Goal: Information Seeking & Learning: Find specific fact

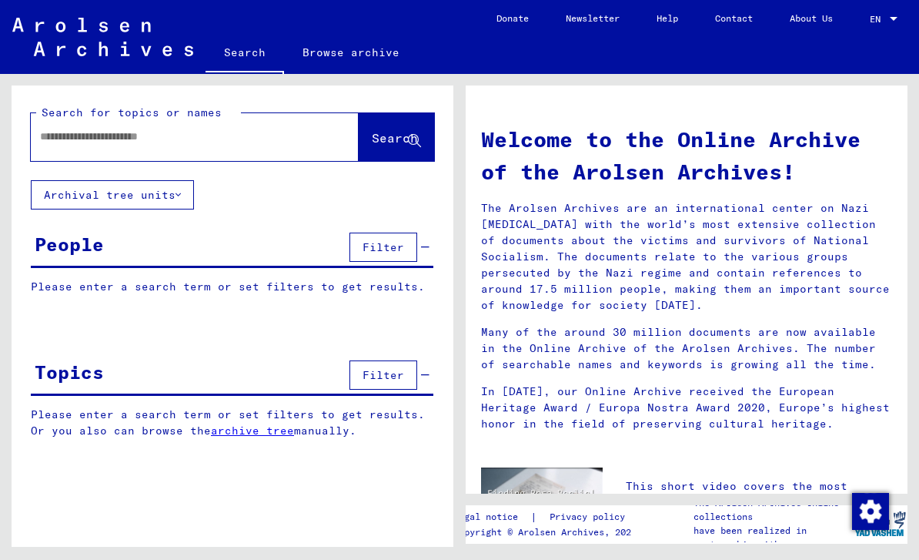
click at [57, 142] on input "text" at bounding box center [176, 137] width 273 height 16
type input "**********"
click at [372, 142] on span "Search" at bounding box center [395, 137] width 46 height 15
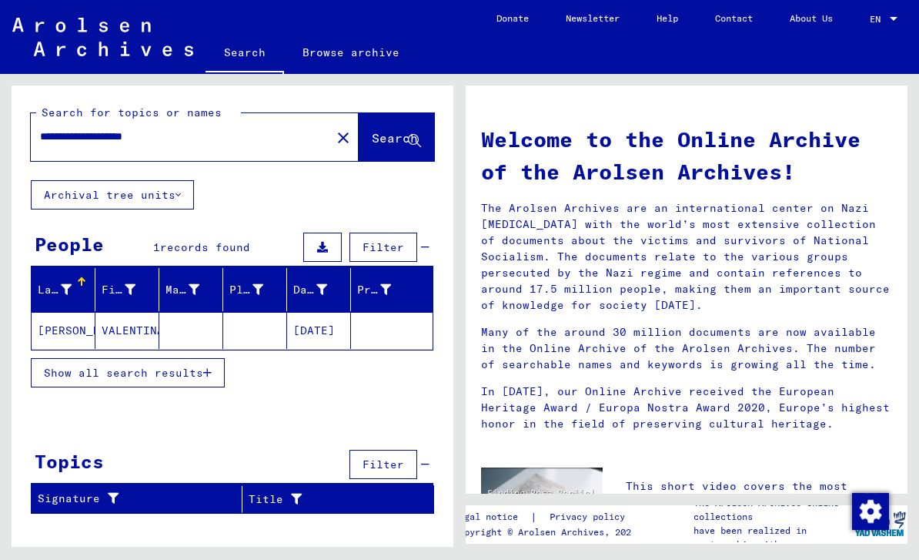
click at [55, 330] on mat-cell "[PERSON_NAME]" at bounding box center [64, 330] width 64 height 37
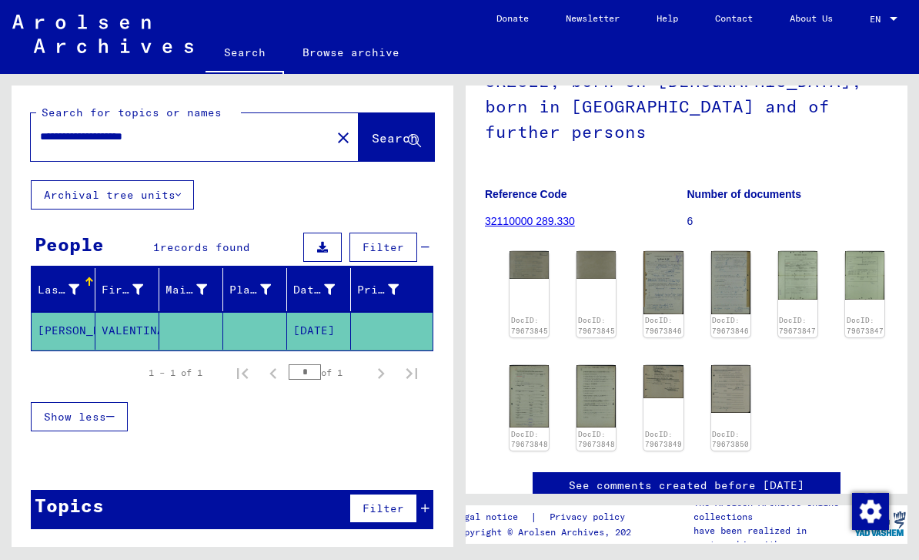
scroll to position [184, 0]
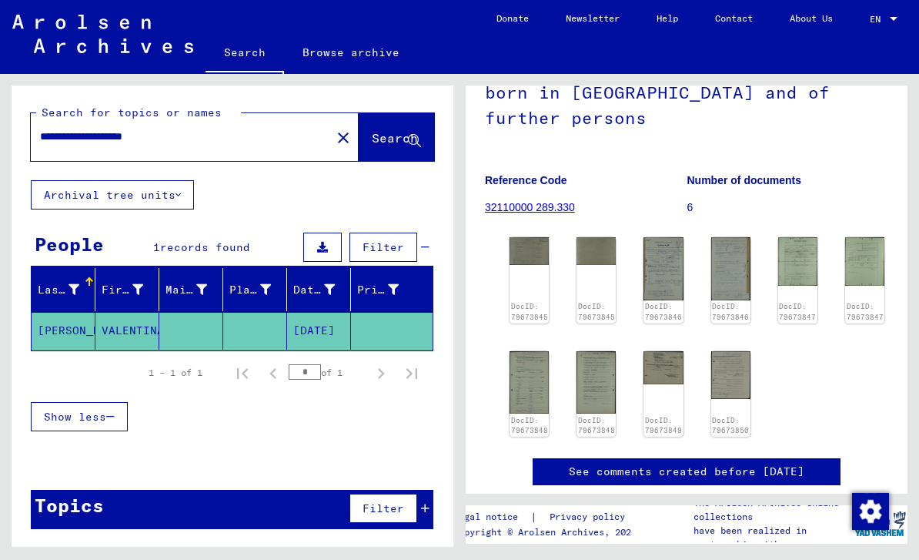
click at [125, 413] on button "Show less" at bounding box center [79, 416] width 97 height 29
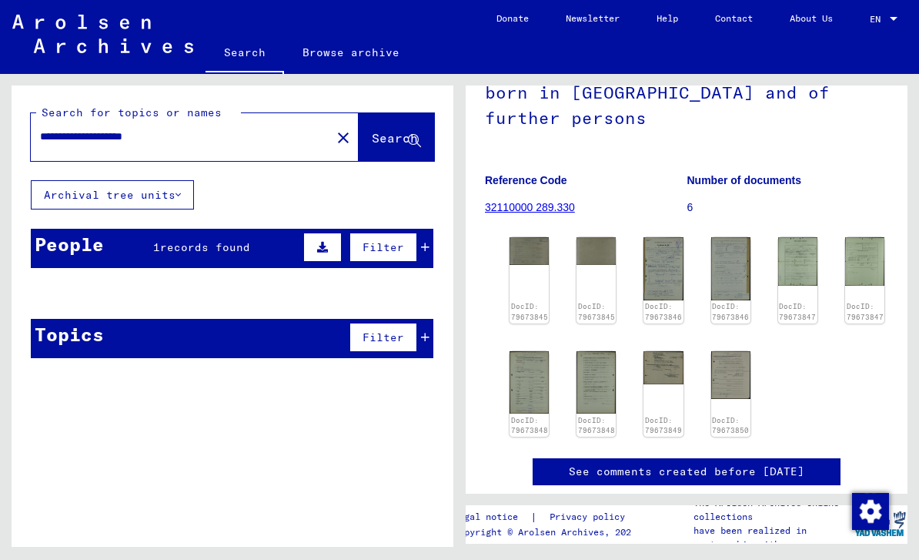
click at [75, 242] on div "People" at bounding box center [69, 244] width 69 height 28
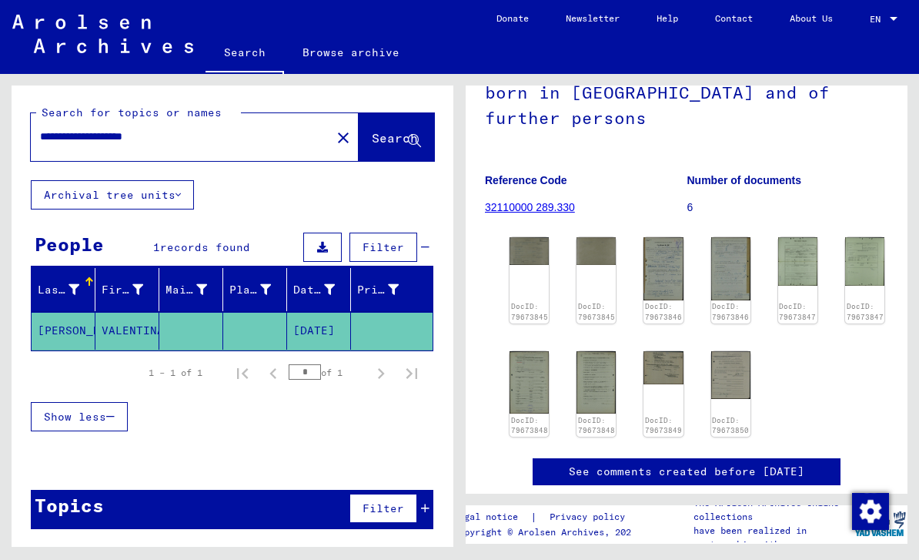
click at [60, 333] on mat-cell "[PERSON_NAME]" at bounding box center [64, 331] width 64 height 38
click at [519, 251] on div "DocID: 79673845" at bounding box center [529, 280] width 39 height 86
click at [646, 246] on img at bounding box center [663, 268] width 39 height 62
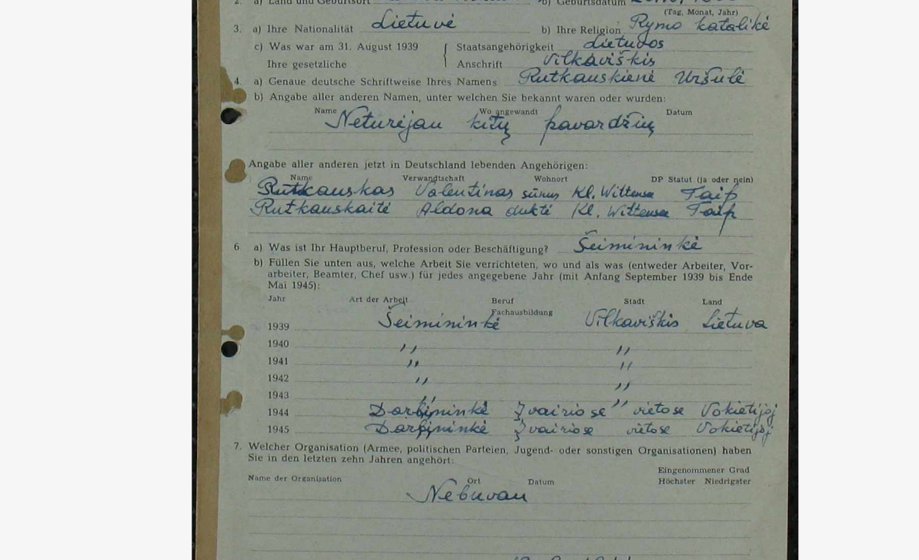
click at [144, 38] on img at bounding box center [459, 241] width 631 height 406
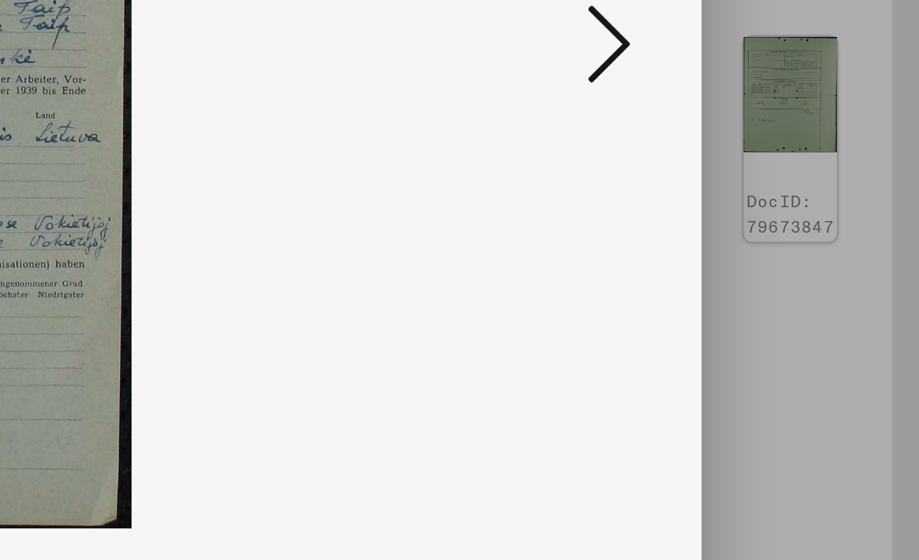
click at [780, 222] on icon at bounding box center [789, 240] width 18 height 37
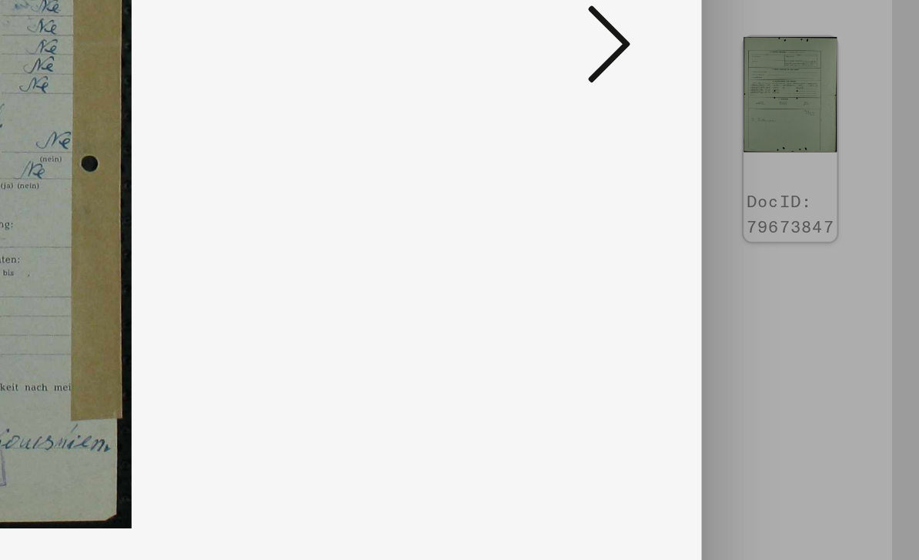
click at [780, 222] on icon at bounding box center [789, 240] width 18 height 37
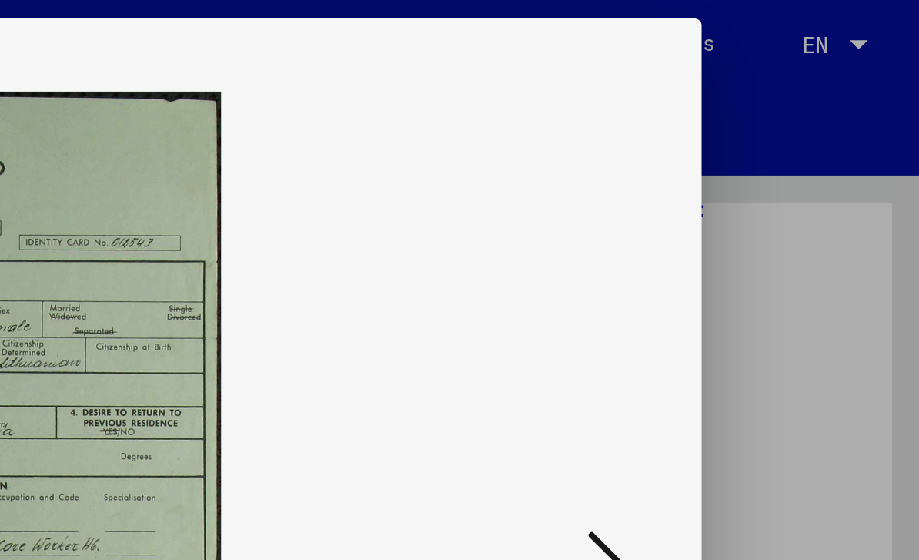
click at [450, 25] on icon at bounding box center [459, 23] width 18 height 18
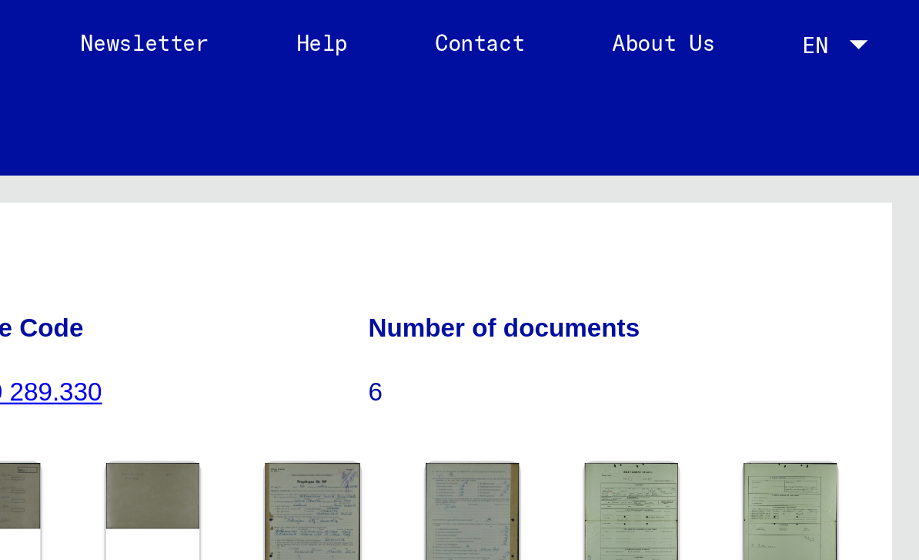
scroll to position [320, 0]
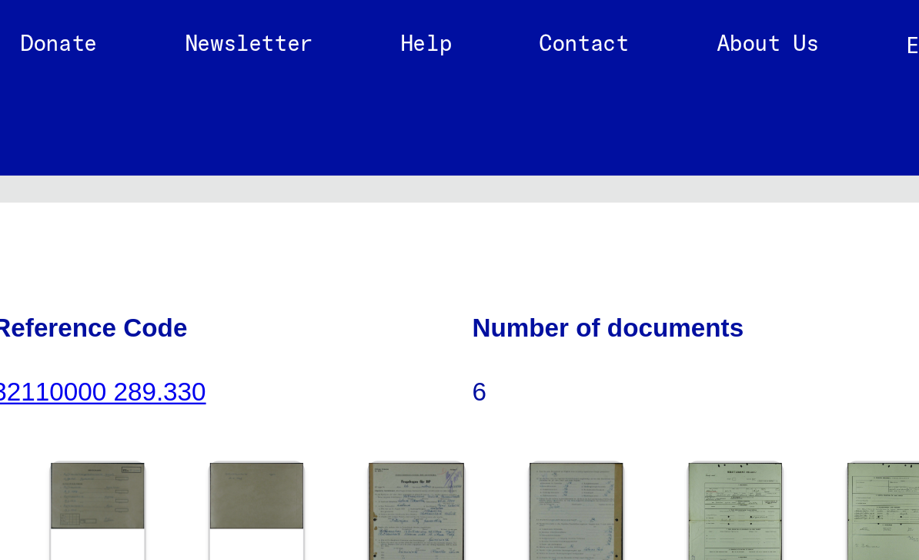
click at [644, 195] on img at bounding box center [663, 226] width 39 height 62
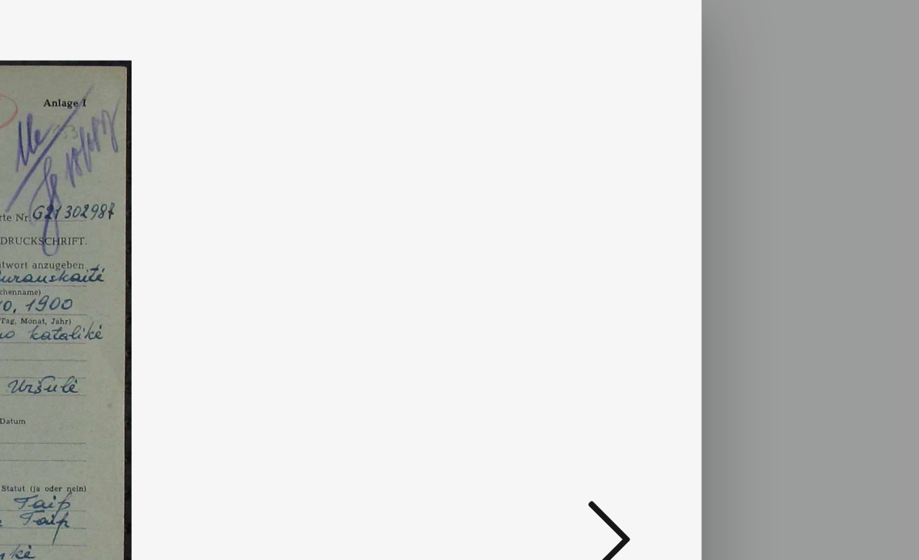
click at [450, 15] on icon at bounding box center [459, 23] width 18 height 18
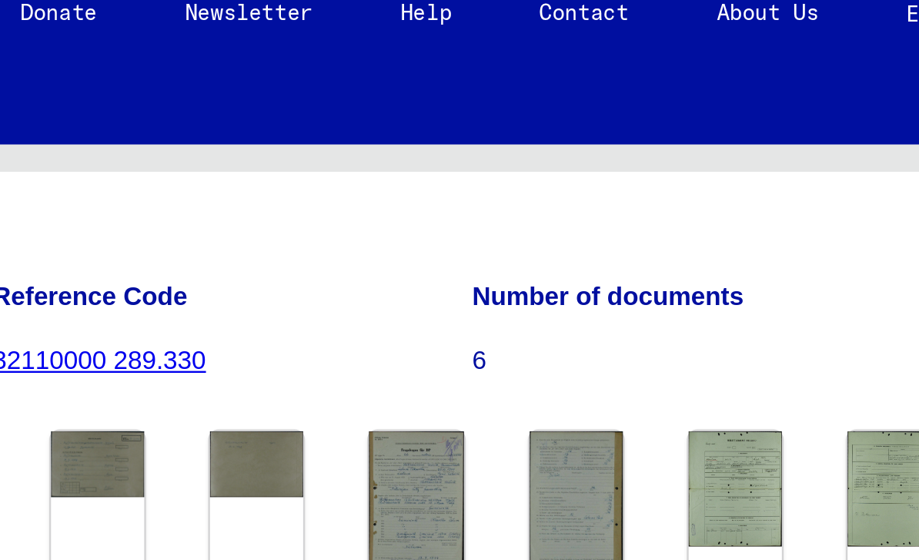
click at [711, 195] on img at bounding box center [730, 226] width 39 height 62
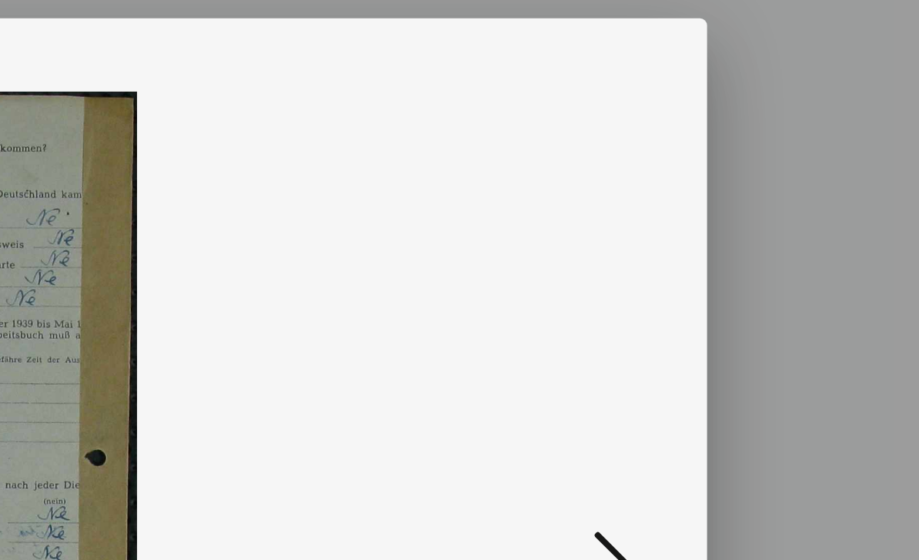
click at [450, 25] on icon at bounding box center [459, 23] width 18 height 18
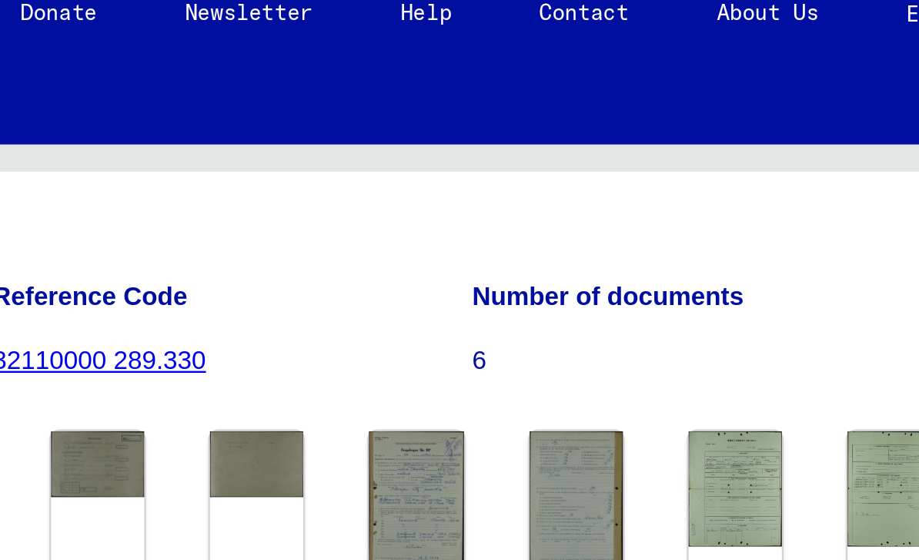
click at [778, 195] on img at bounding box center [797, 219] width 39 height 49
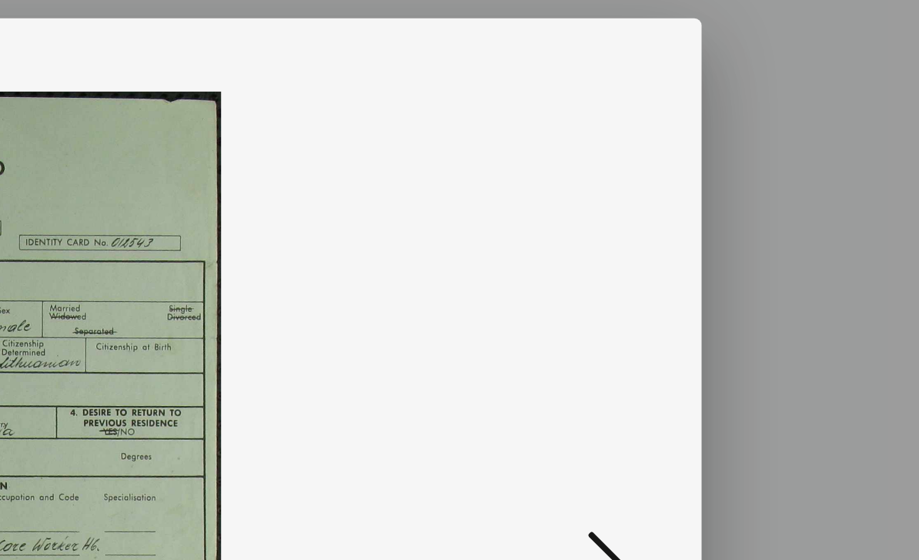
click at [450, 25] on icon at bounding box center [459, 23] width 18 height 18
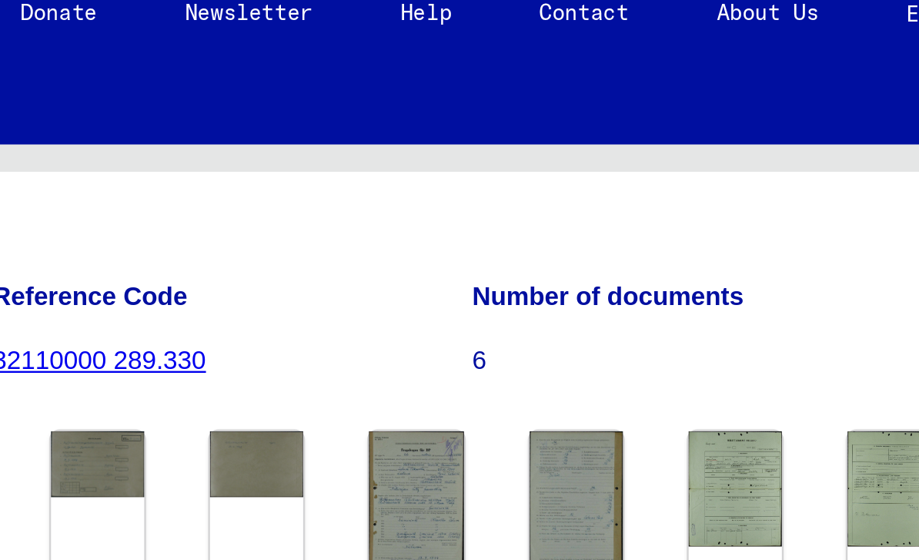
click at [778, 195] on img at bounding box center [797, 219] width 39 height 49
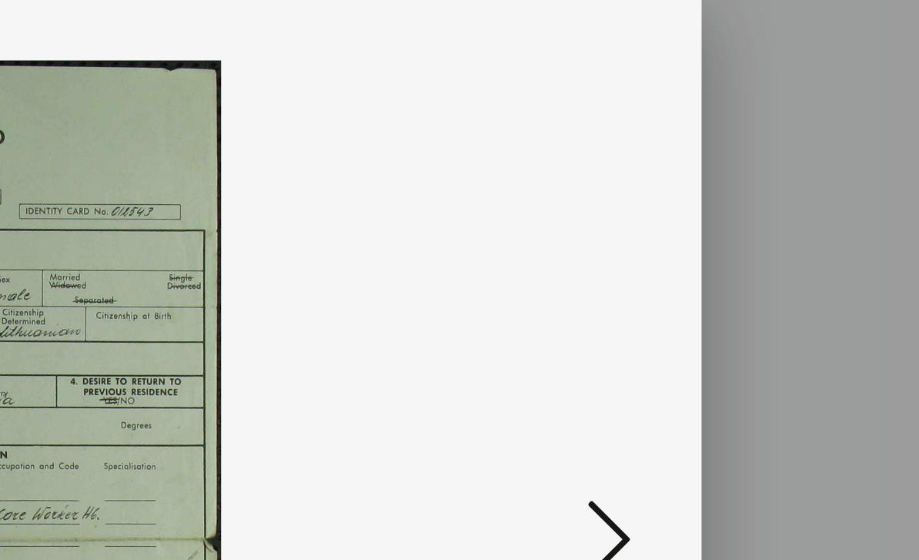
click at [450, 14] on icon at bounding box center [459, 23] width 18 height 18
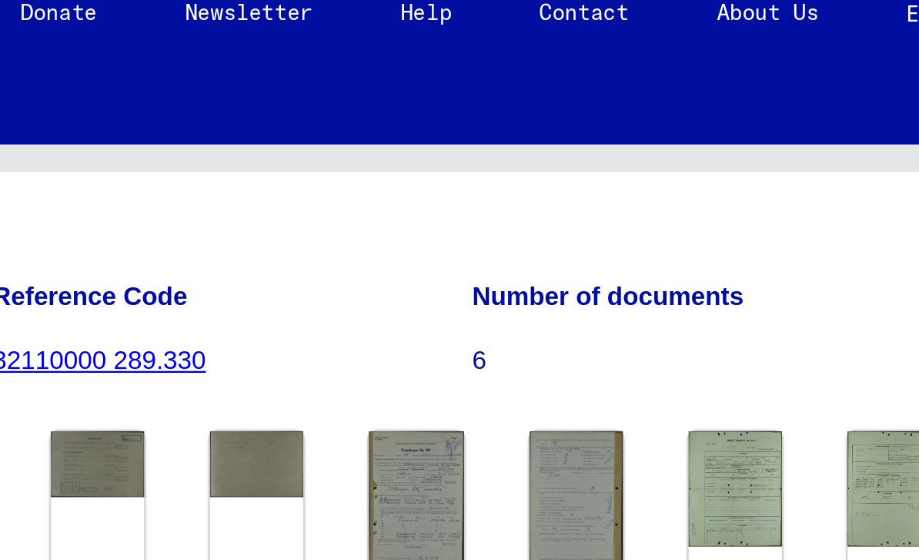
click at [778, 195] on img at bounding box center [797, 219] width 39 height 49
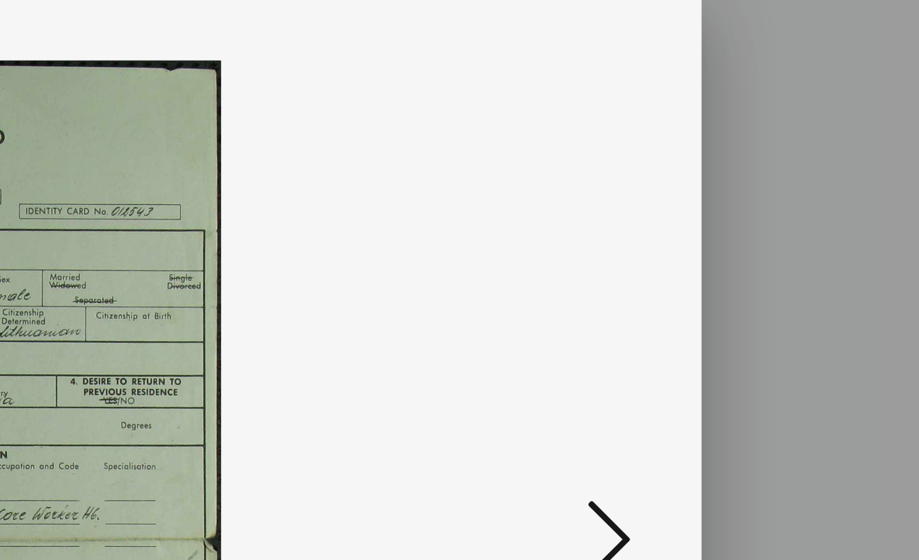
click at [450, 14] on icon at bounding box center [459, 23] width 18 height 18
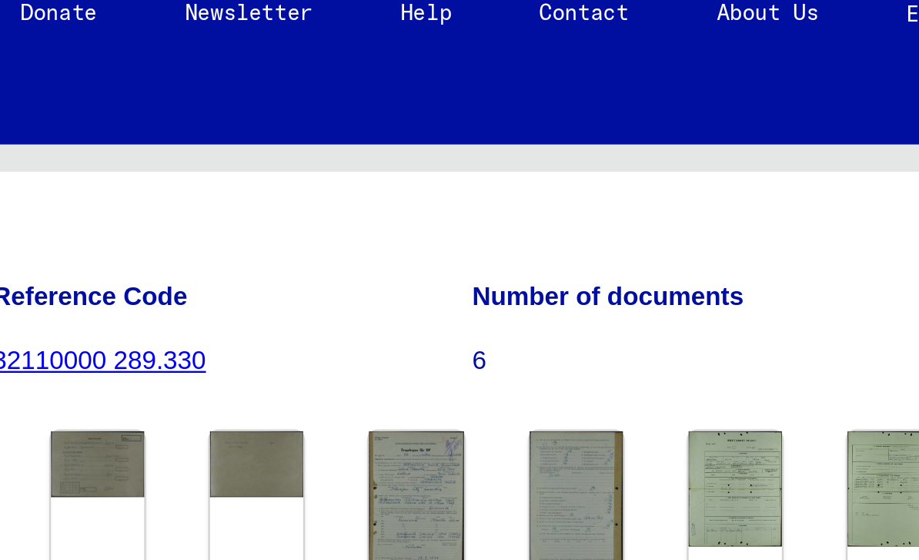
click at [845, 195] on img at bounding box center [864, 219] width 39 height 49
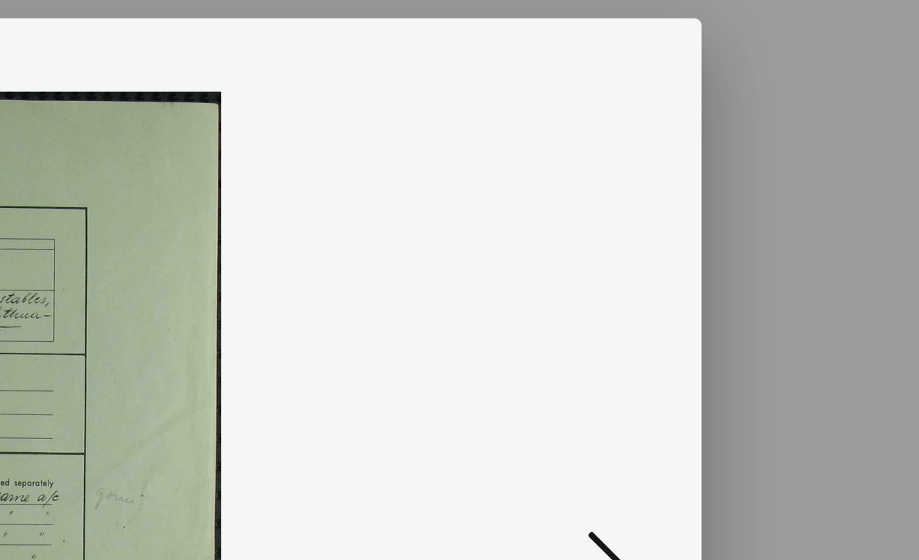
click at [450, 25] on icon at bounding box center [459, 23] width 18 height 18
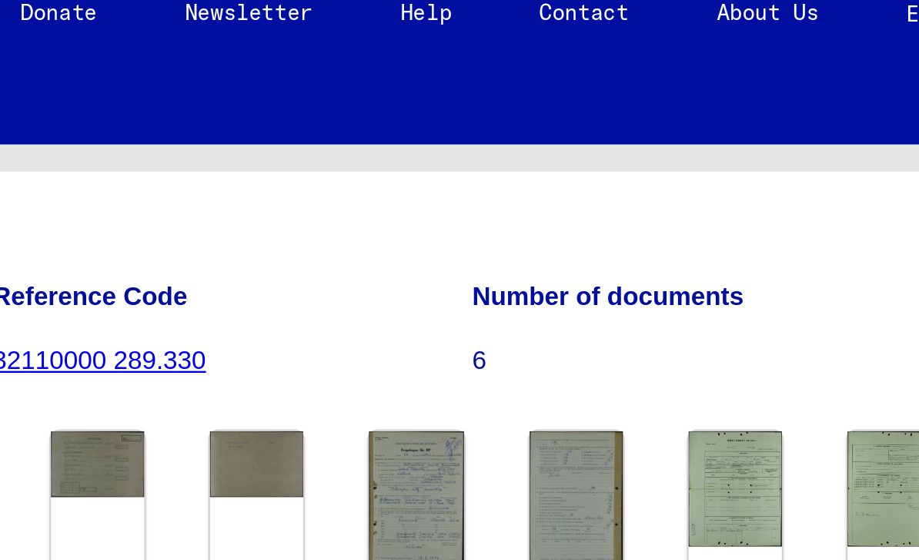
click at [510, 309] on img at bounding box center [529, 340] width 39 height 62
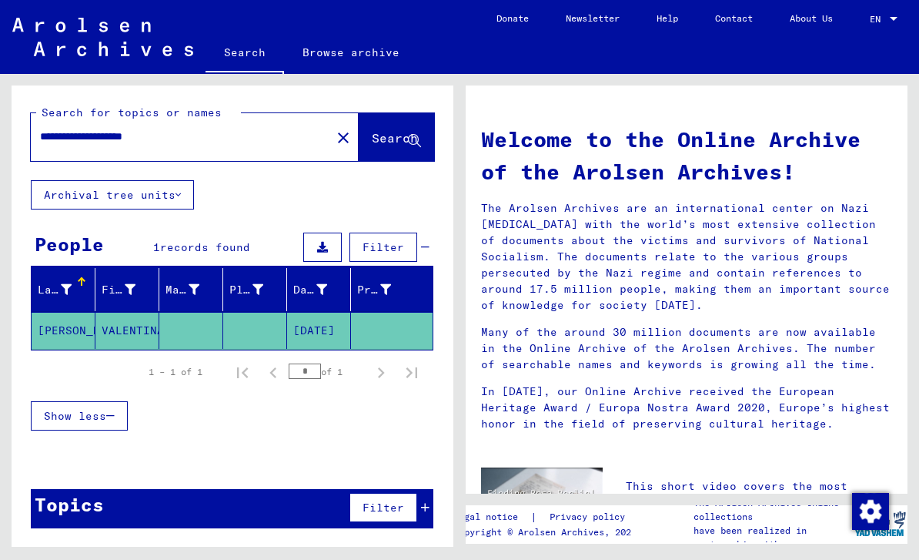
click at [62, 332] on mat-cell "[PERSON_NAME]" at bounding box center [64, 330] width 64 height 37
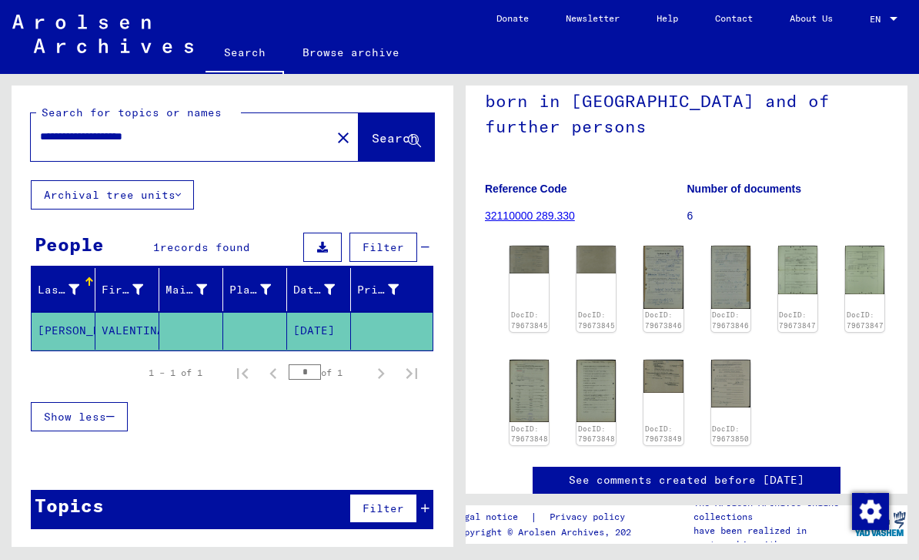
scroll to position [176, 0]
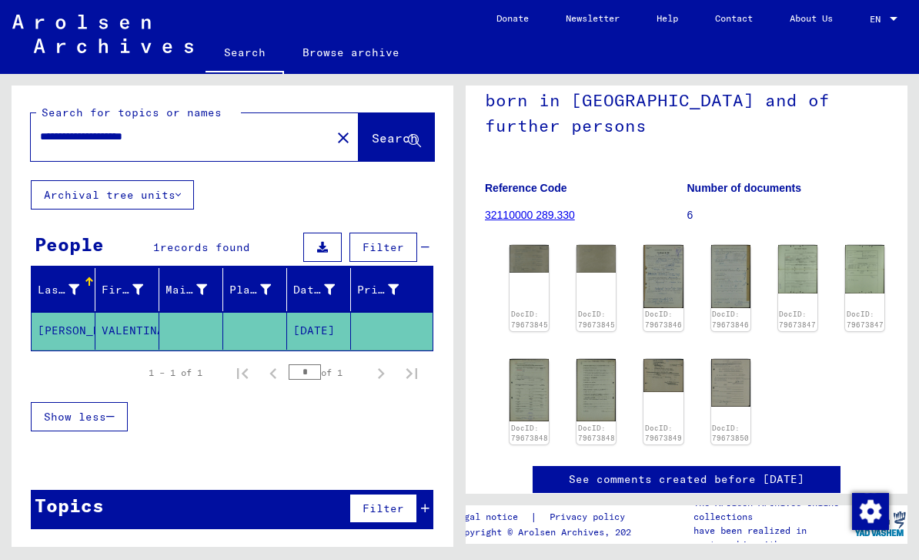
click at [778, 245] on img at bounding box center [797, 269] width 39 height 49
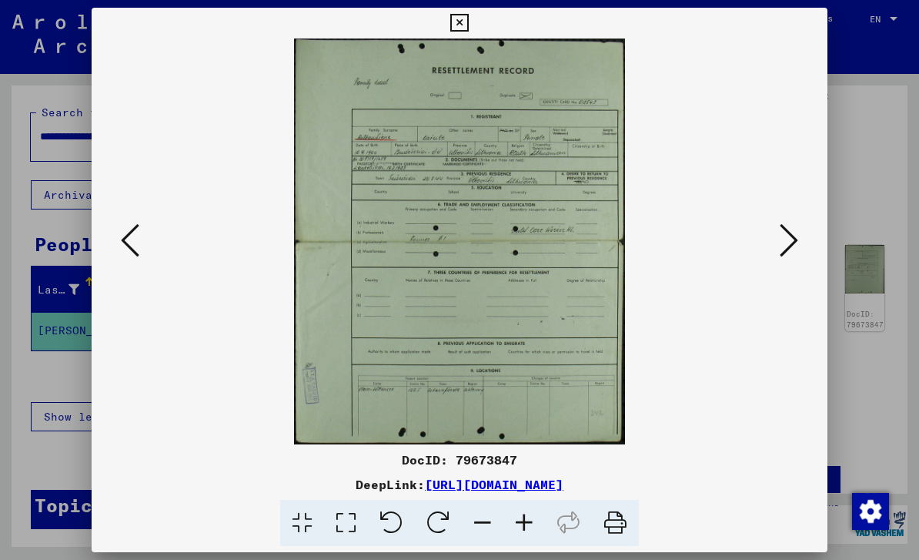
click at [437, 263] on img at bounding box center [459, 241] width 631 height 406
click at [417, 233] on img at bounding box center [459, 241] width 631 height 406
click at [412, 247] on img at bounding box center [459, 241] width 631 height 406
click at [413, 243] on img at bounding box center [459, 241] width 631 height 406
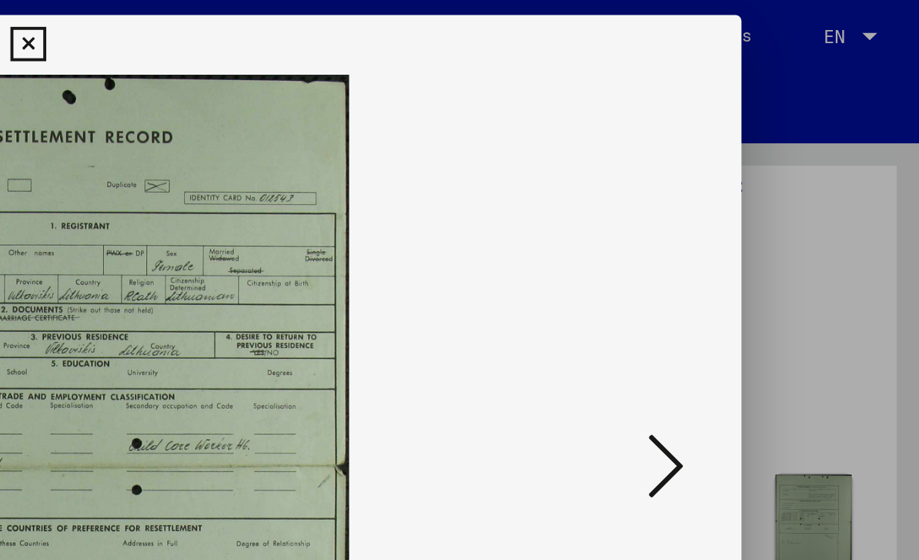
click at [450, 21] on icon at bounding box center [459, 23] width 18 height 18
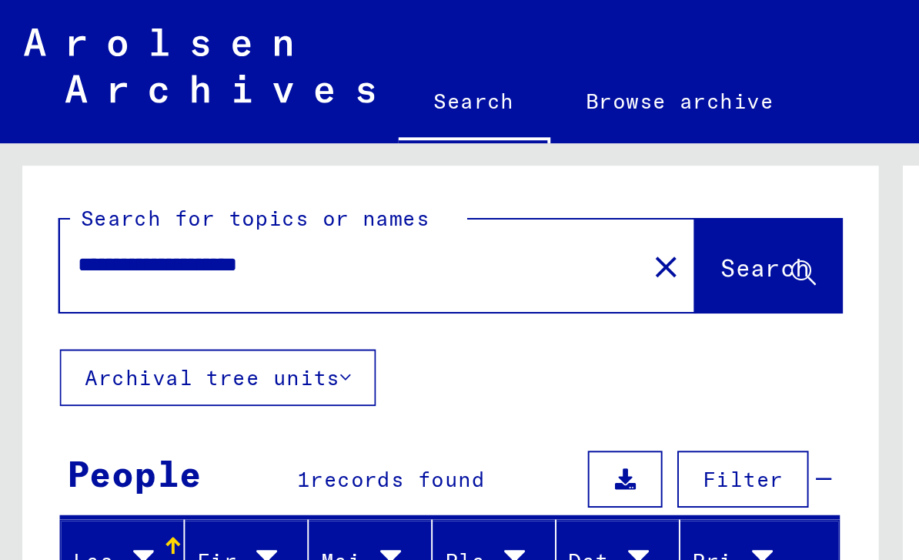
scroll to position [36, 0]
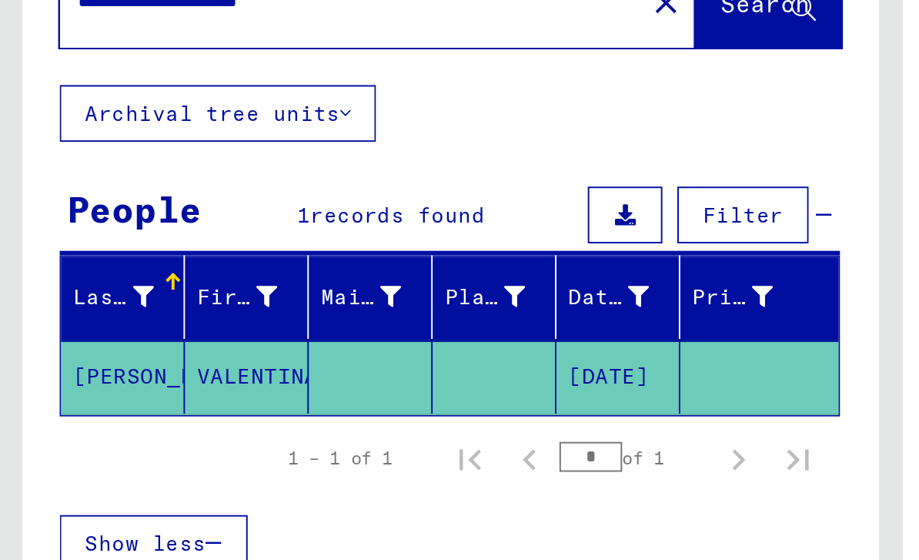
click at [55, 282] on div "Last Name" at bounding box center [59, 290] width 42 height 16
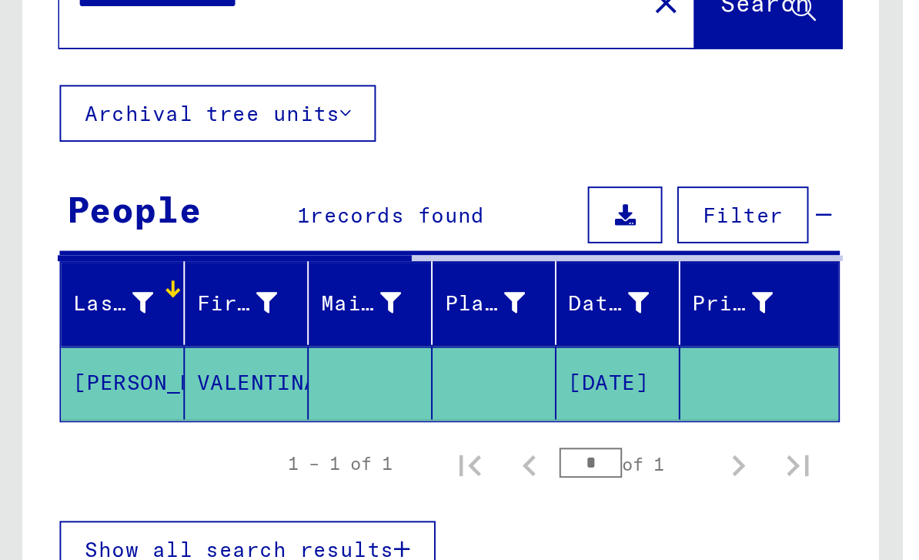
click at [62, 315] on mat-cell "[PERSON_NAME]" at bounding box center [64, 334] width 64 height 38
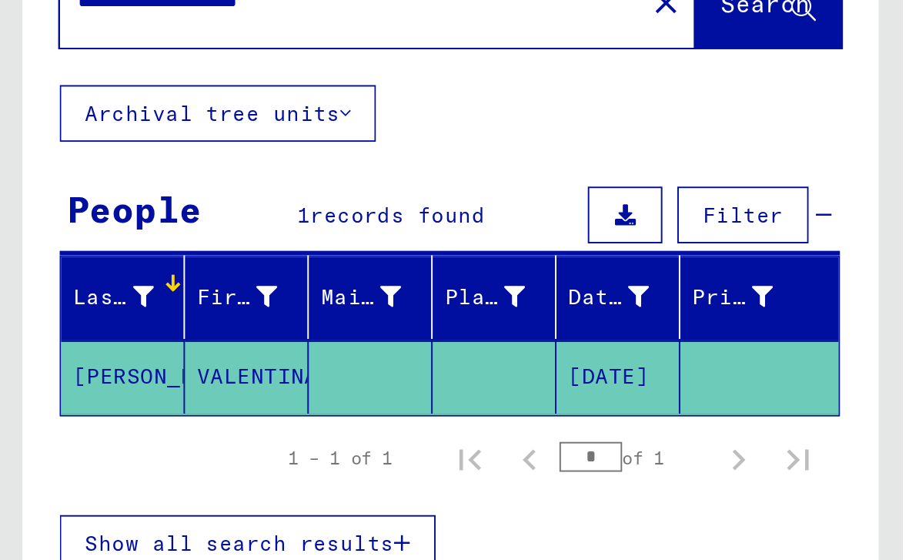
click at [65, 312] on mat-cell "[PERSON_NAME]" at bounding box center [64, 331] width 64 height 38
click at [77, 312] on mat-cell "[PERSON_NAME]" at bounding box center [64, 331] width 64 height 38
click at [57, 312] on mat-cell "[PERSON_NAME]" at bounding box center [64, 331] width 64 height 38
click at [59, 312] on mat-cell "[PERSON_NAME]" at bounding box center [64, 331] width 64 height 38
click at [67, 312] on mat-cell "[PERSON_NAME]" at bounding box center [64, 331] width 64 height 38
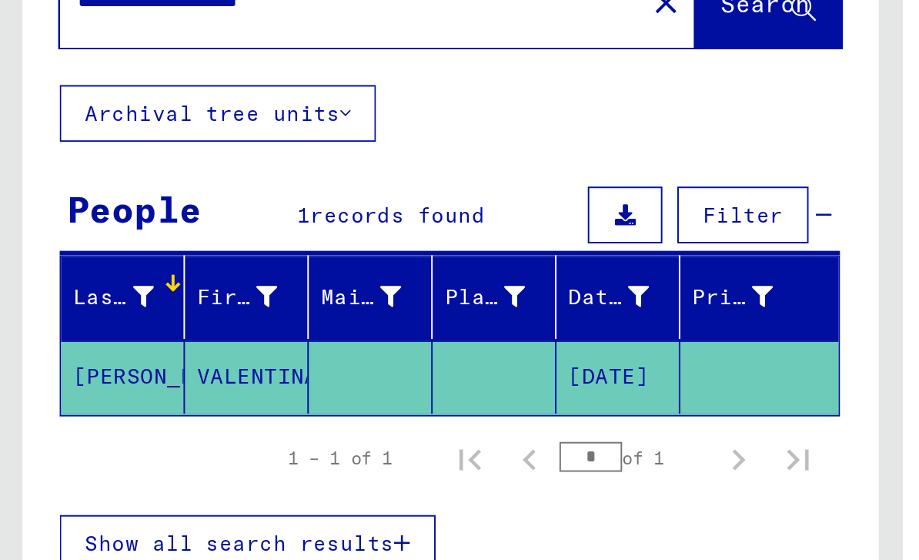
scroll to position [0, 0]
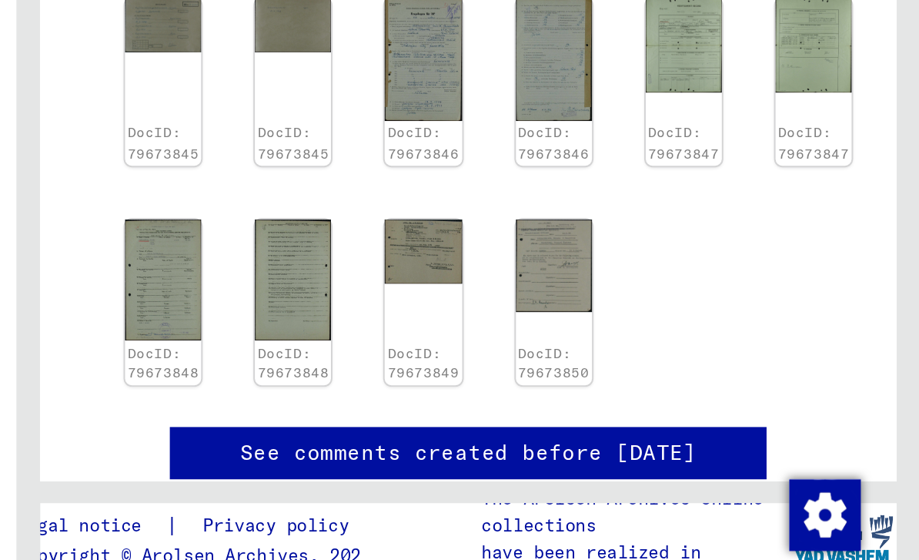
click at [644, 359] on img at bounding box center [663, 376] width 39 height 34
